Goal: Register for event/course

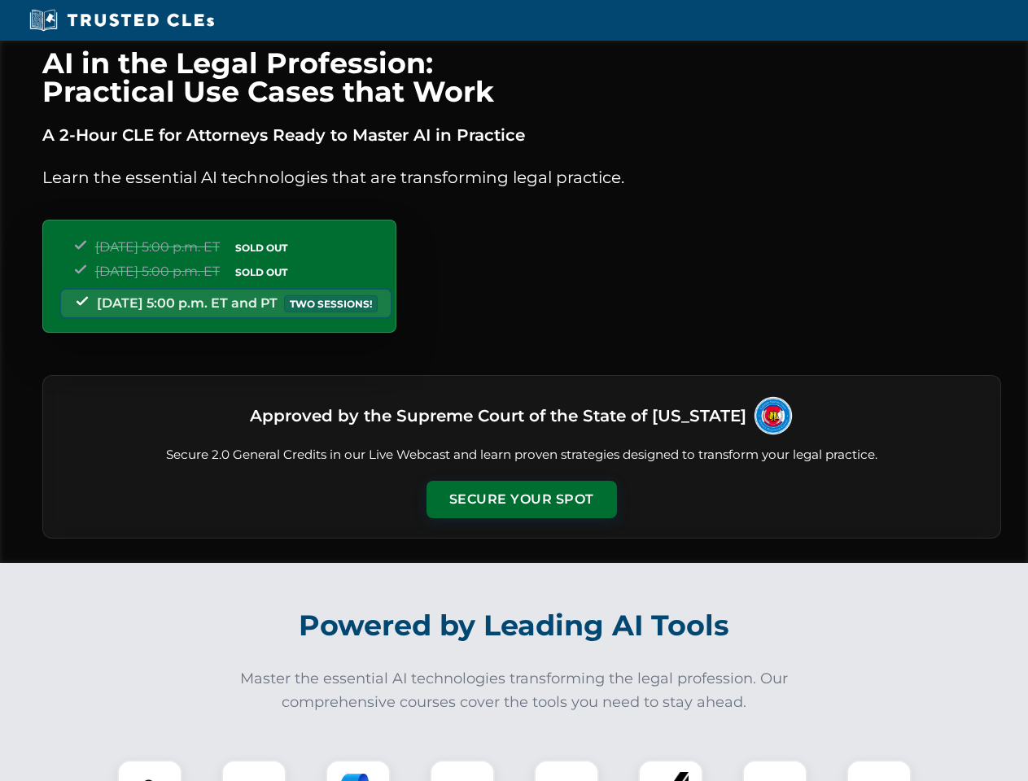
click at [521, 500] on button "Secure Your Spot" at bounding box center [521, 499] width 190 height 37
click at [150, 770] on img at bounding box center [149, 792] width 47 height 47
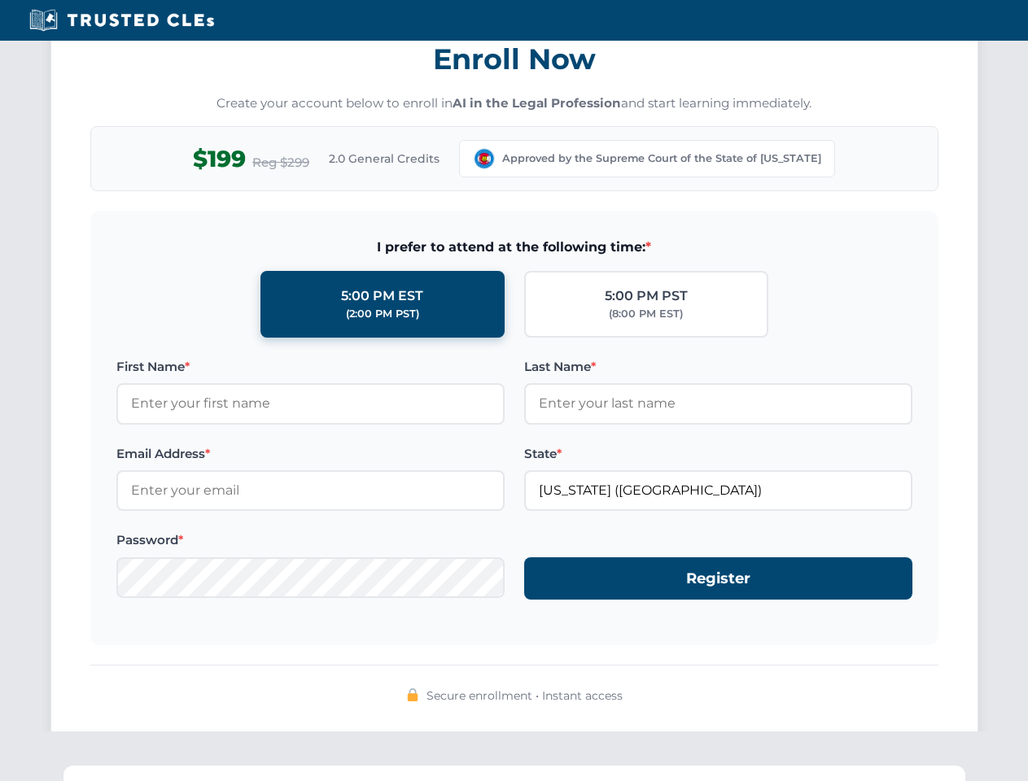
scroll to position [1597, 0]
